Goal: Information Seeking & Learning: Learn about a topic

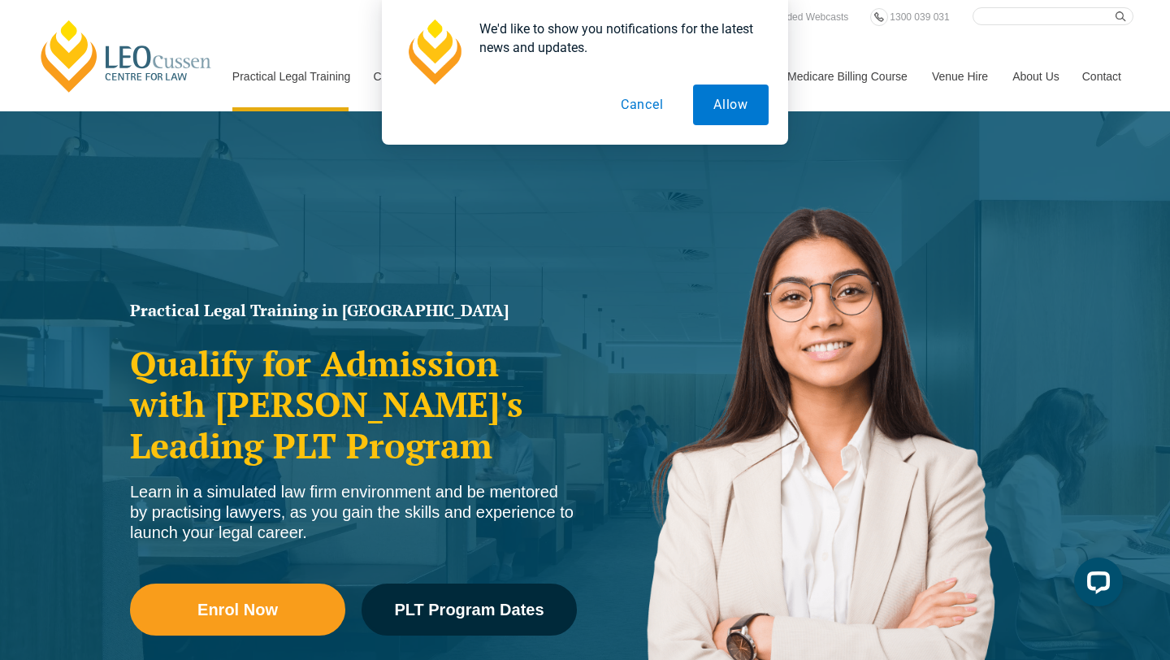
click at [674, 106] on button "Cancel" at bounding box center [642, 104] width 84 height 41
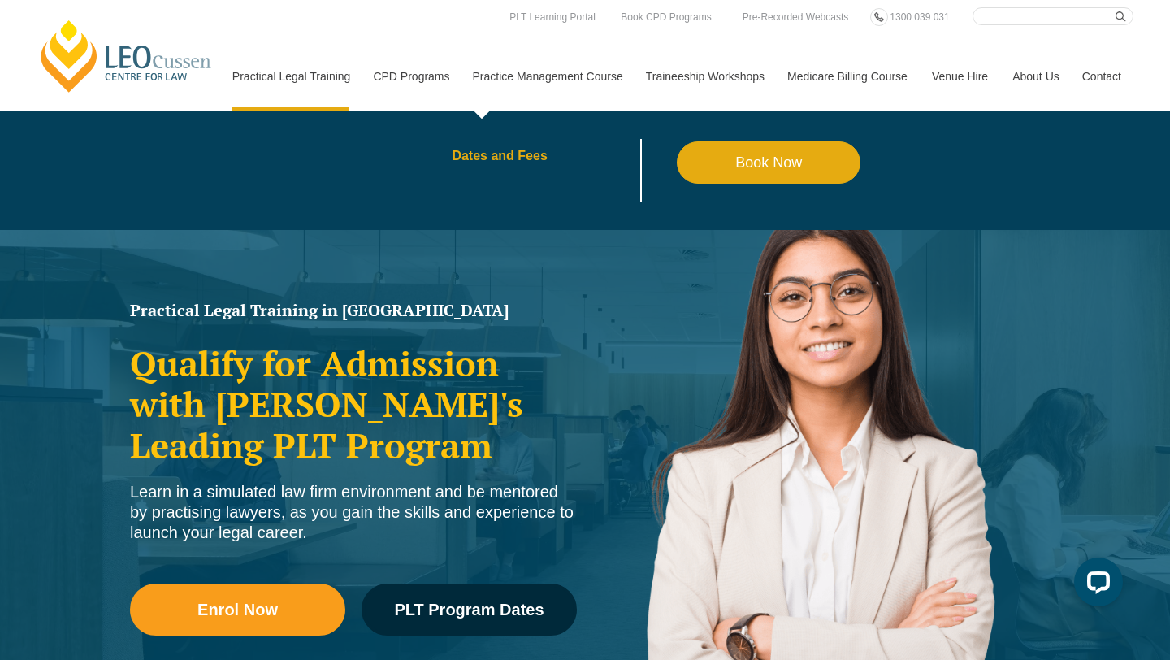
click at [505, 152] on link "Dates and Fees" at bounding box center [564, 155] width 225 height 13
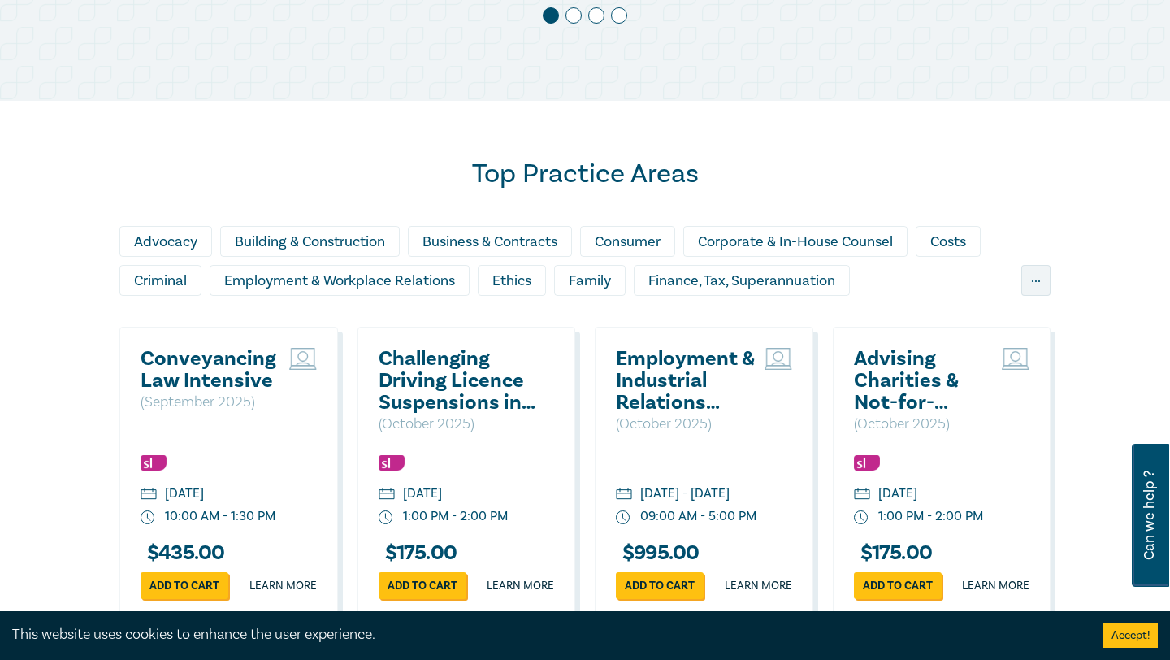
scroll to position [1652, 0]
